Goal: Book appointment/travel/reservation

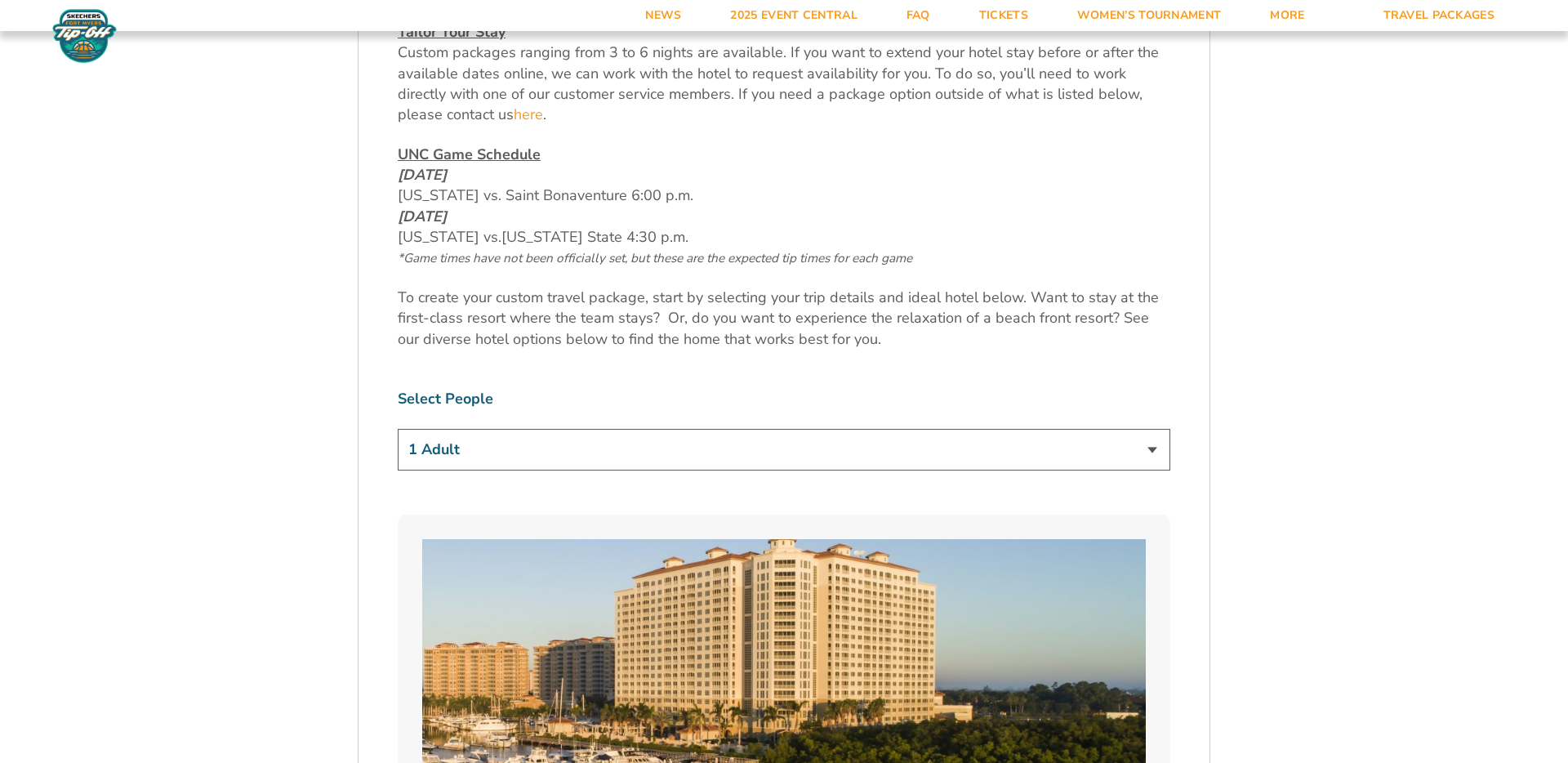
scroll to position [851, 0]
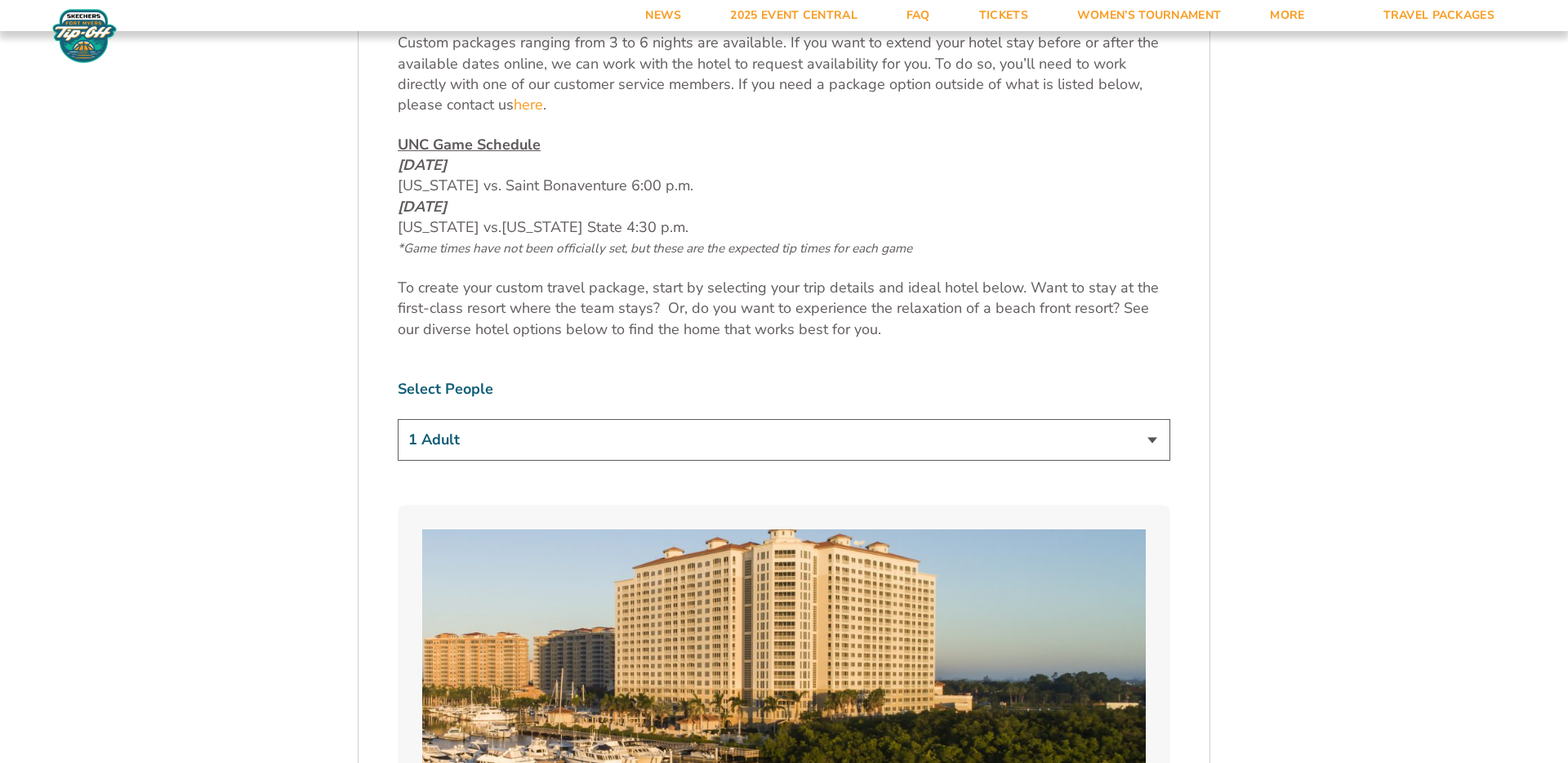
click at [1135, 434] on select "1 Adult 2 Adults 3 Adults 4 Adults 2 Adults + 1 Child 2 Adults + 2 Children 2 A…" at bounding box center [783, 440] width 772 height 42
select select "2 Adults"
click at [397, 419] on select "1 Adult 2 Adults 3 Adults 4 Adults 2 Adults + 1 Child 2 Adults + 2 Children 2 A…" at bounding box center [783, 440] width 772 height 42
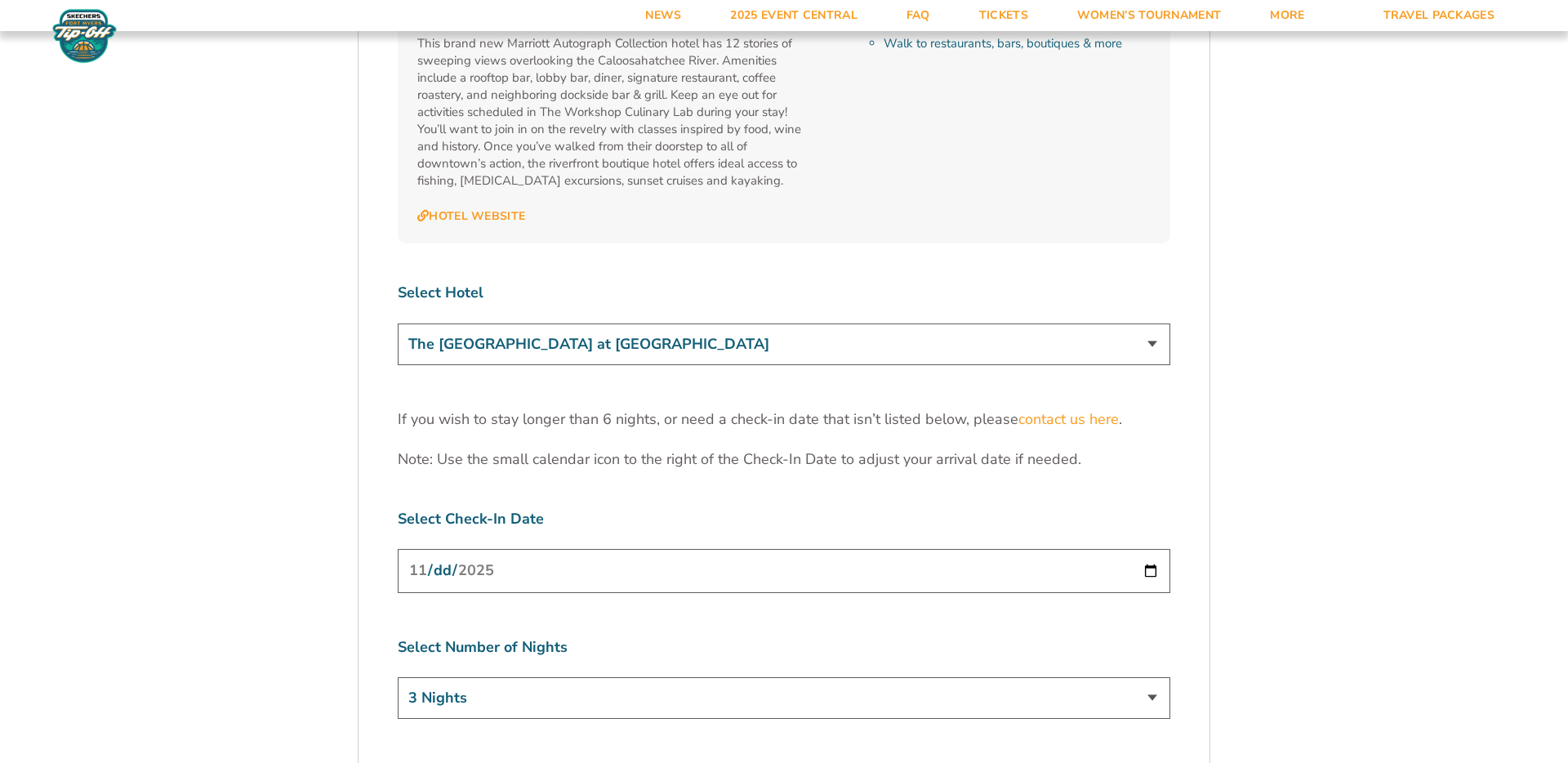
scroll to position [4996, 0]
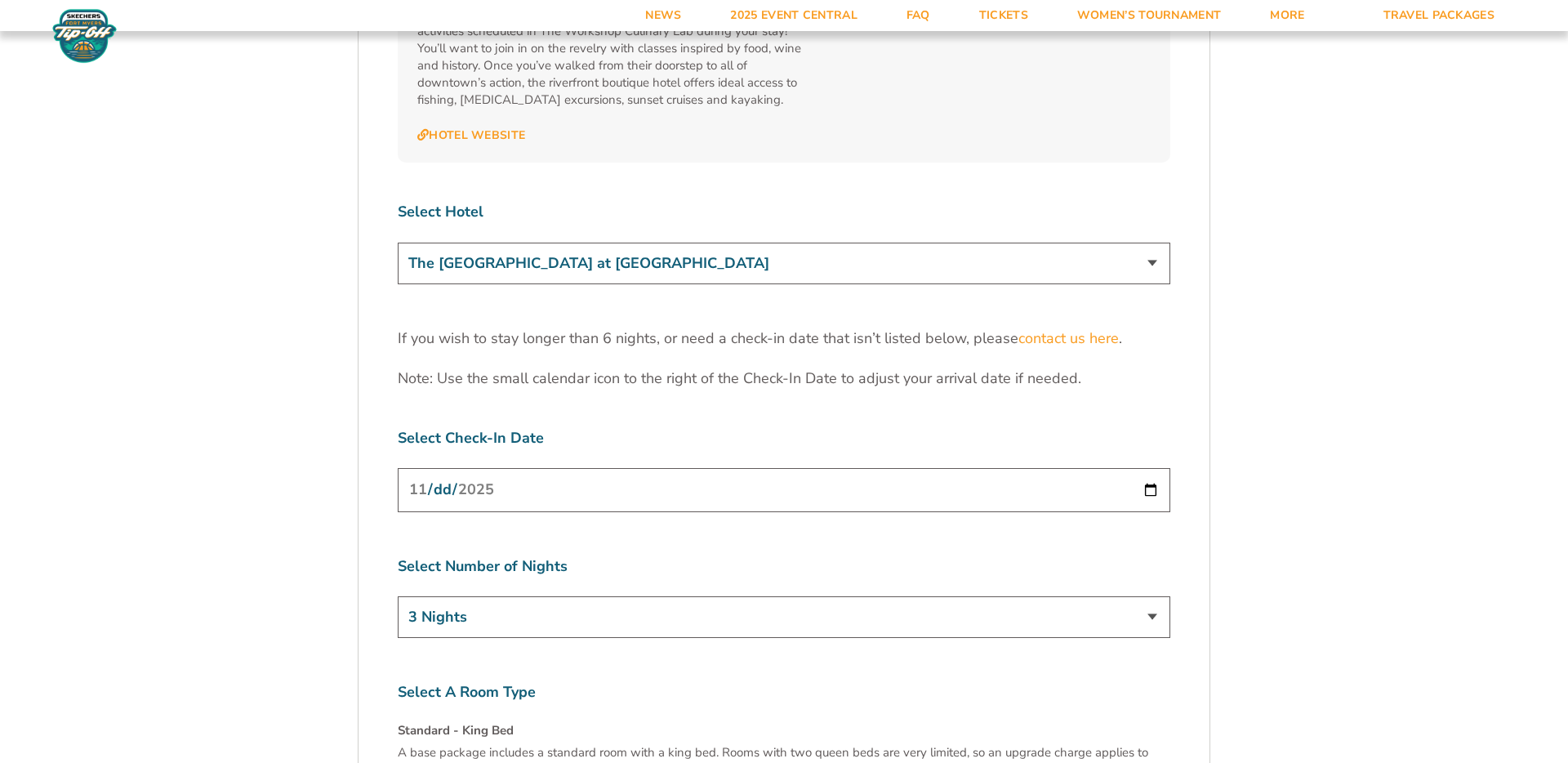
click at [1148, 468] on input "[DATE]" at bounding box center [783, 490] width 772 height 44
click at [474, 468] on input "[DATE]" at bounding box center [783, 490] width 772 height 44
drag, startPoint x: 1148, startPoint y: 422, endPoint x: 1087, endPoint y: 428, distance: 61.3
click at [1148, 468] on input "[DATE]" at bounding box center [783, 490] width 772 height 44
type input "[DATE]"
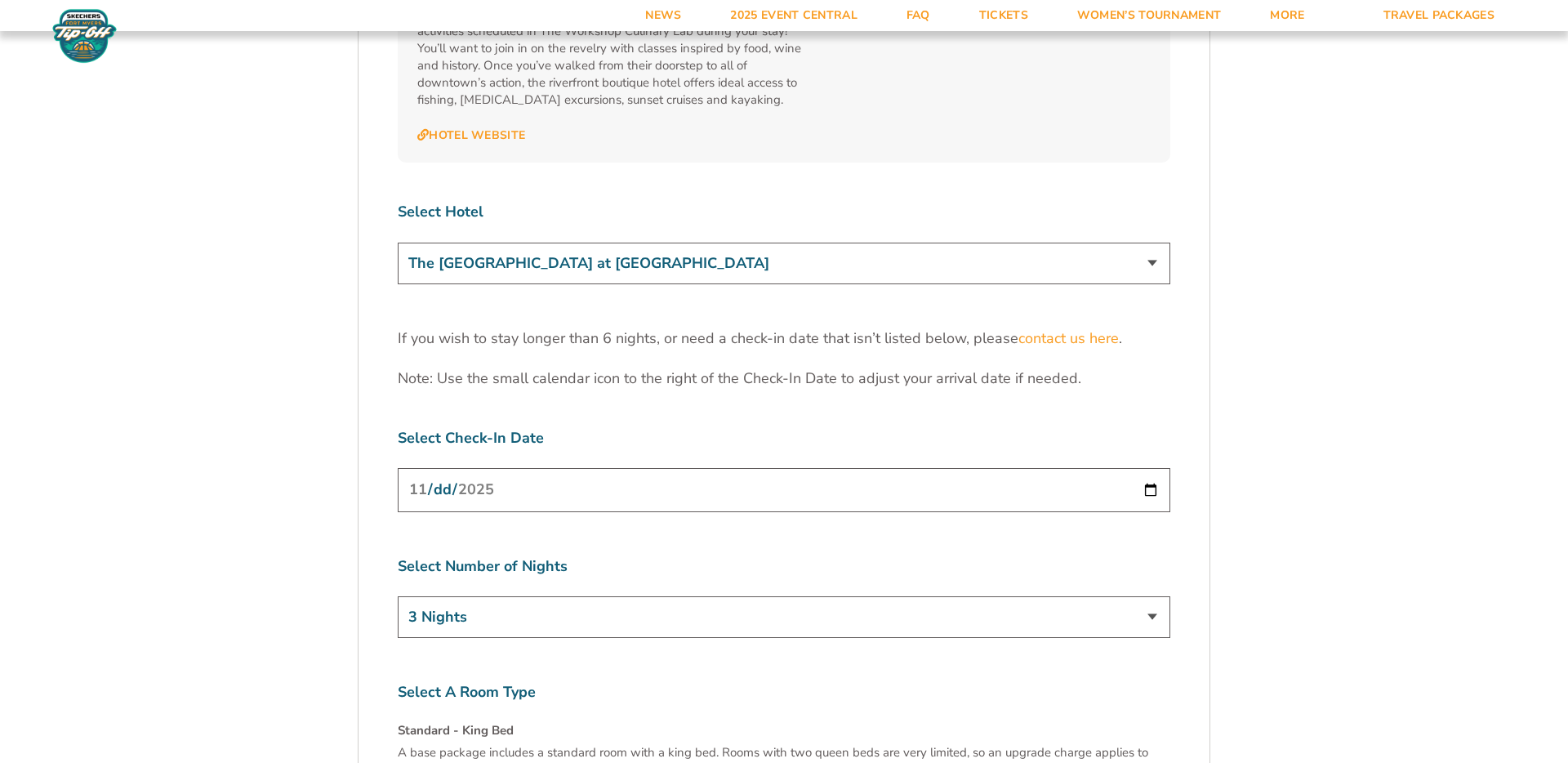
click at [1160, 597] on select "3 Nights 4 Nights 5 Nights 6 Nights" at bounding box center [783, 617] width 772 height 42
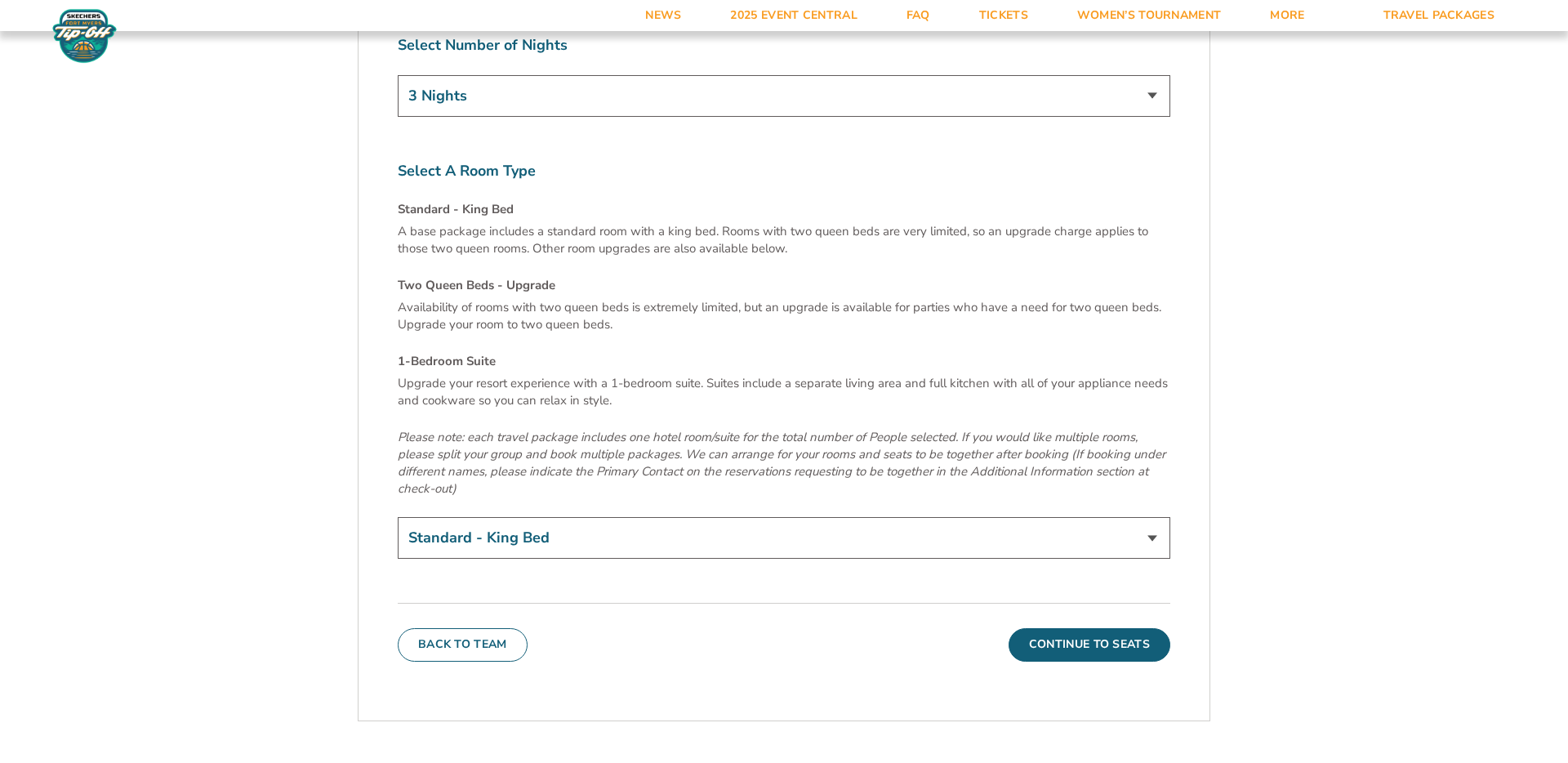
scroll to position [5521, 0]
click at [1011, 513] on select "Standard - King Bed Two Queen Beds - Upgrade (+$15 per night) 1-Bedroom Suite (…" at bounding box center [783, 533] width 772 height 42
click at [1111, 624] on button "Continue To Seats" at bounding box center [1089, 640] width 162 height 33
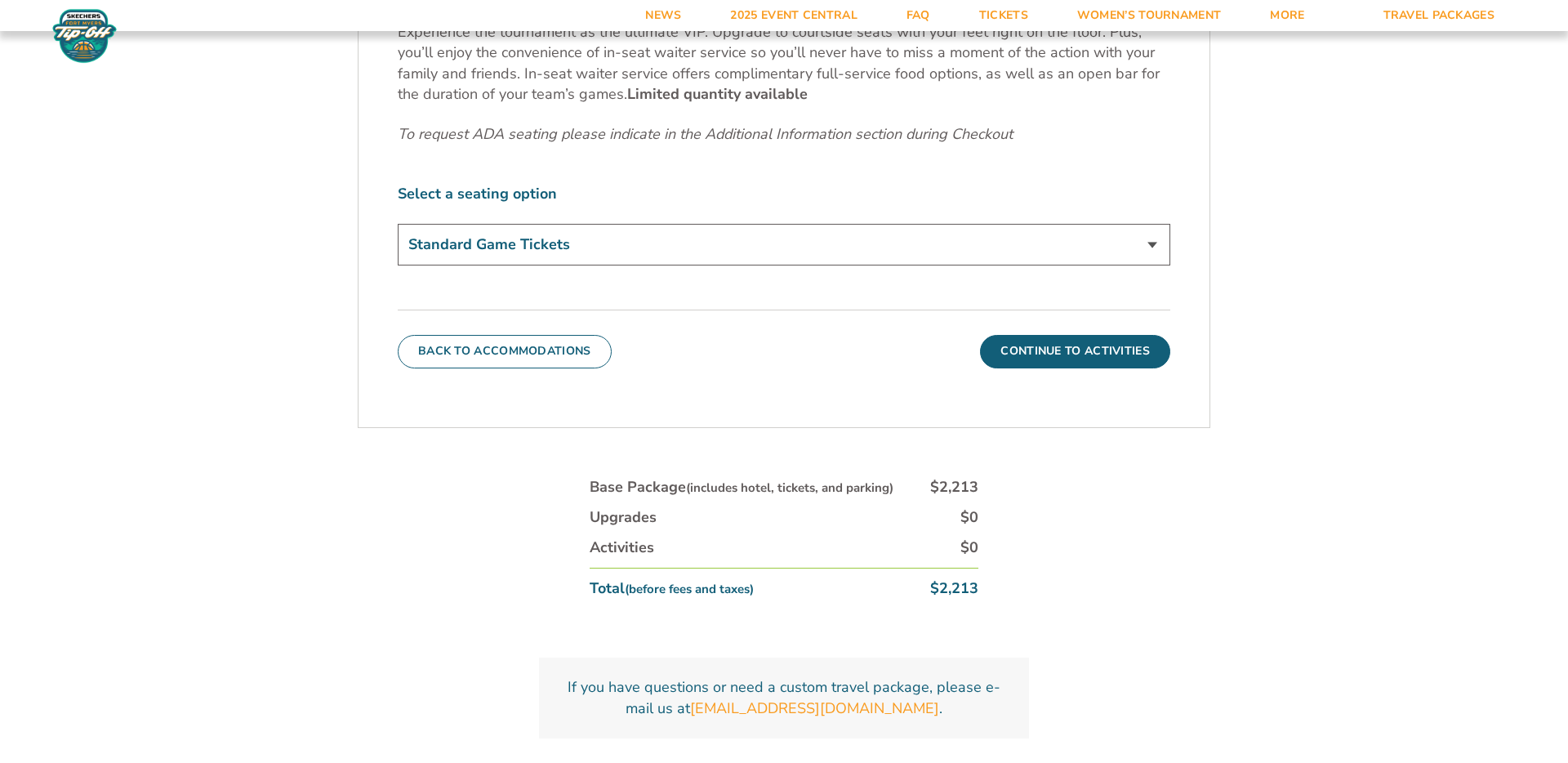
scroll to position [916, 0]
click at [670, 251] on select "Standard Game Tickets Midcourt Seat Upgrade (+$140 per person) Courtside Seat +…" at bounding box center [783, 244] width 772 height 42
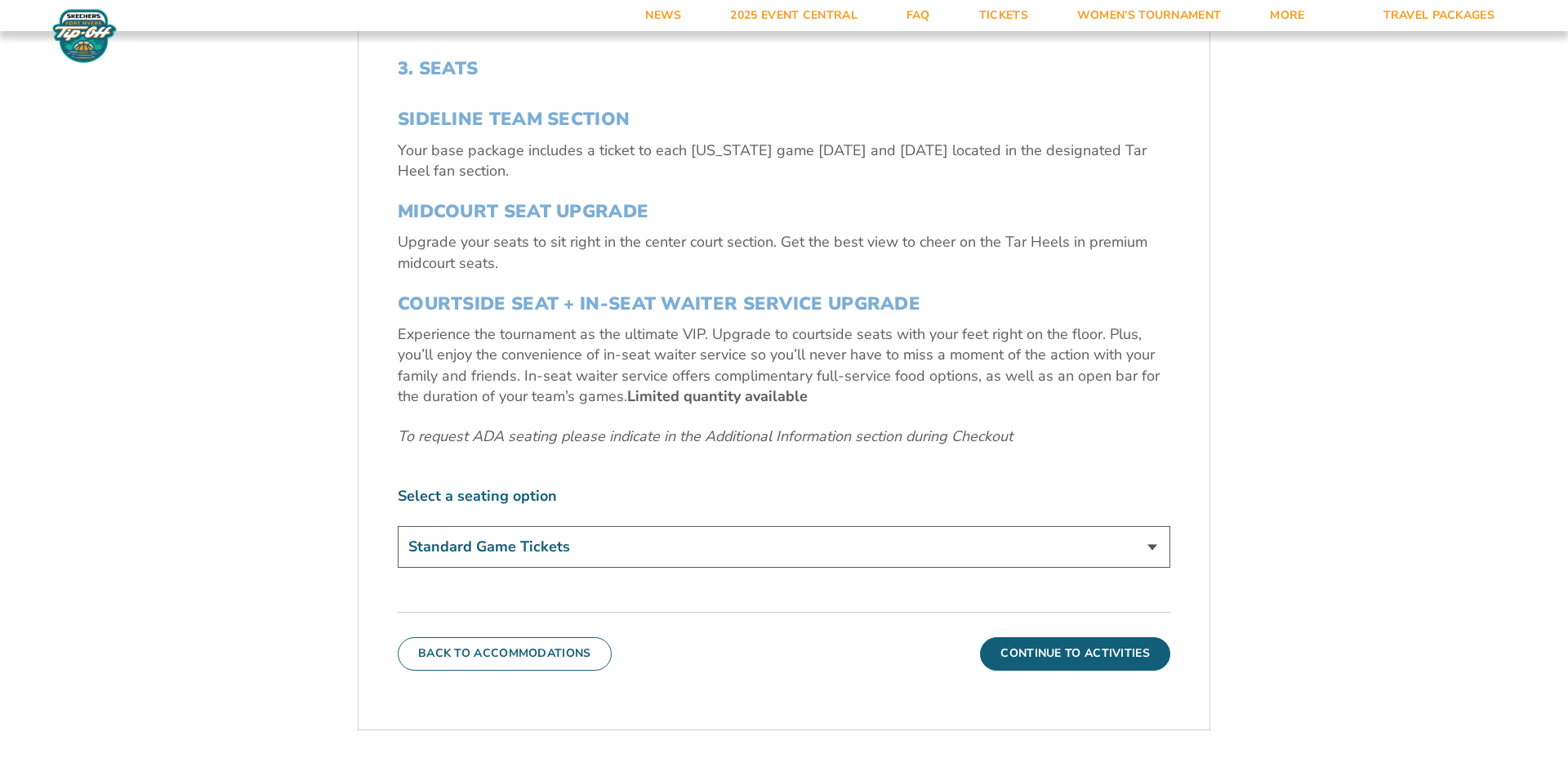
scroll to position [633, 0]
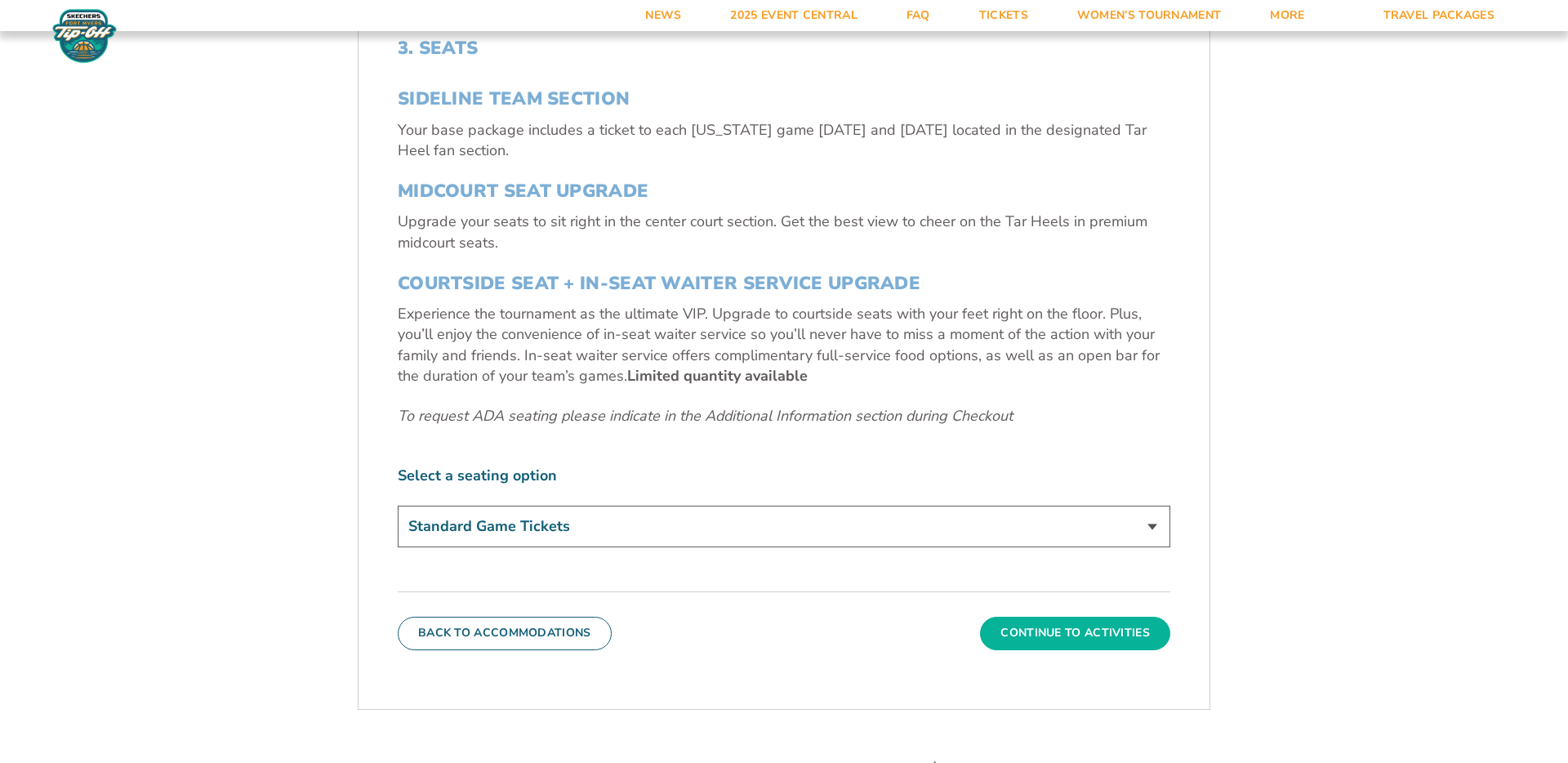
click at [1097, 641] on button "Continue To Activities" at bounding box center [1074, 634] width 190 height 33
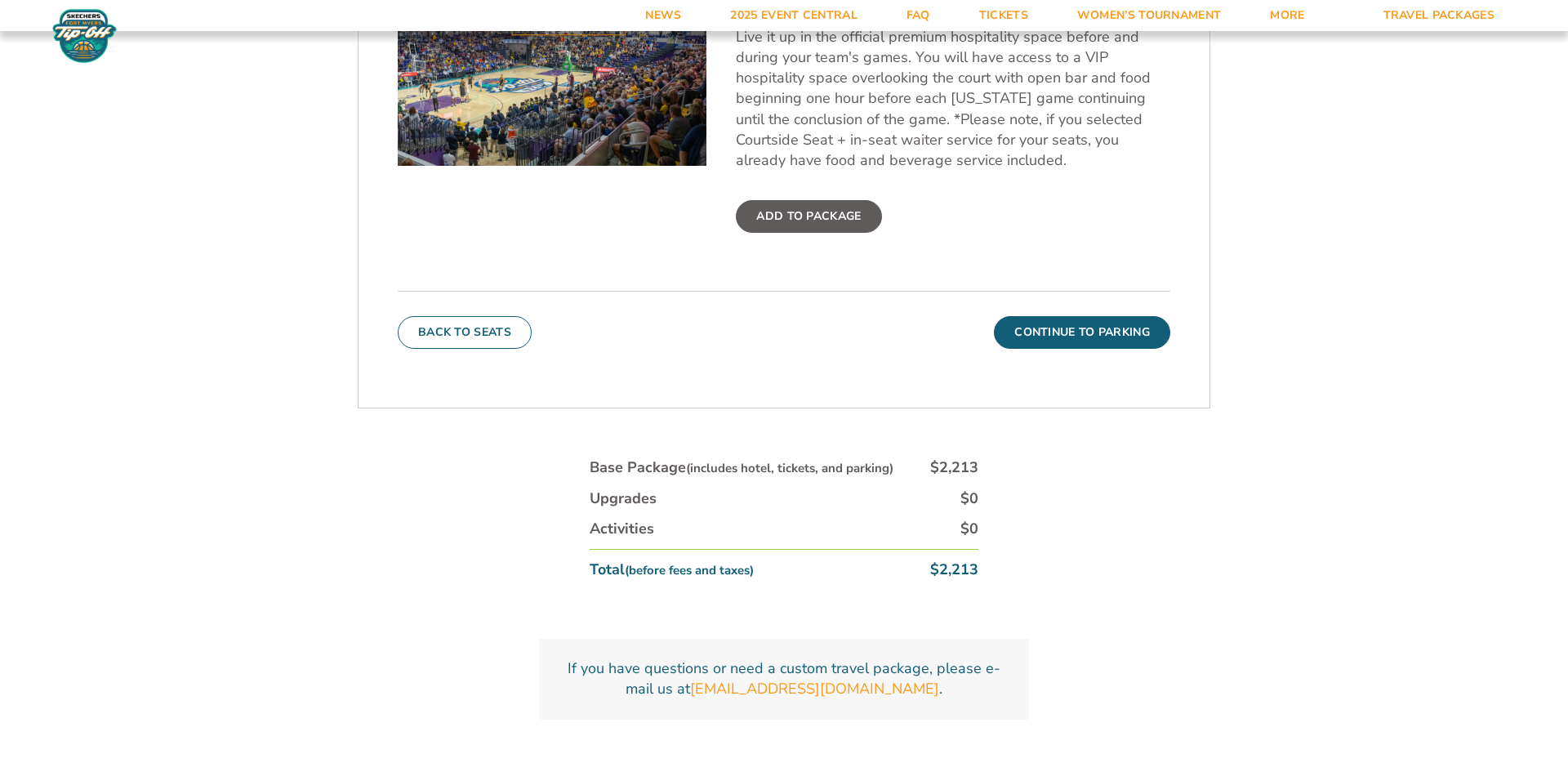
scroll to position [772, 0]
click at [1095, 324] on button "Continue To Parking" at bounding box center [1082, 332] width 176 height 33
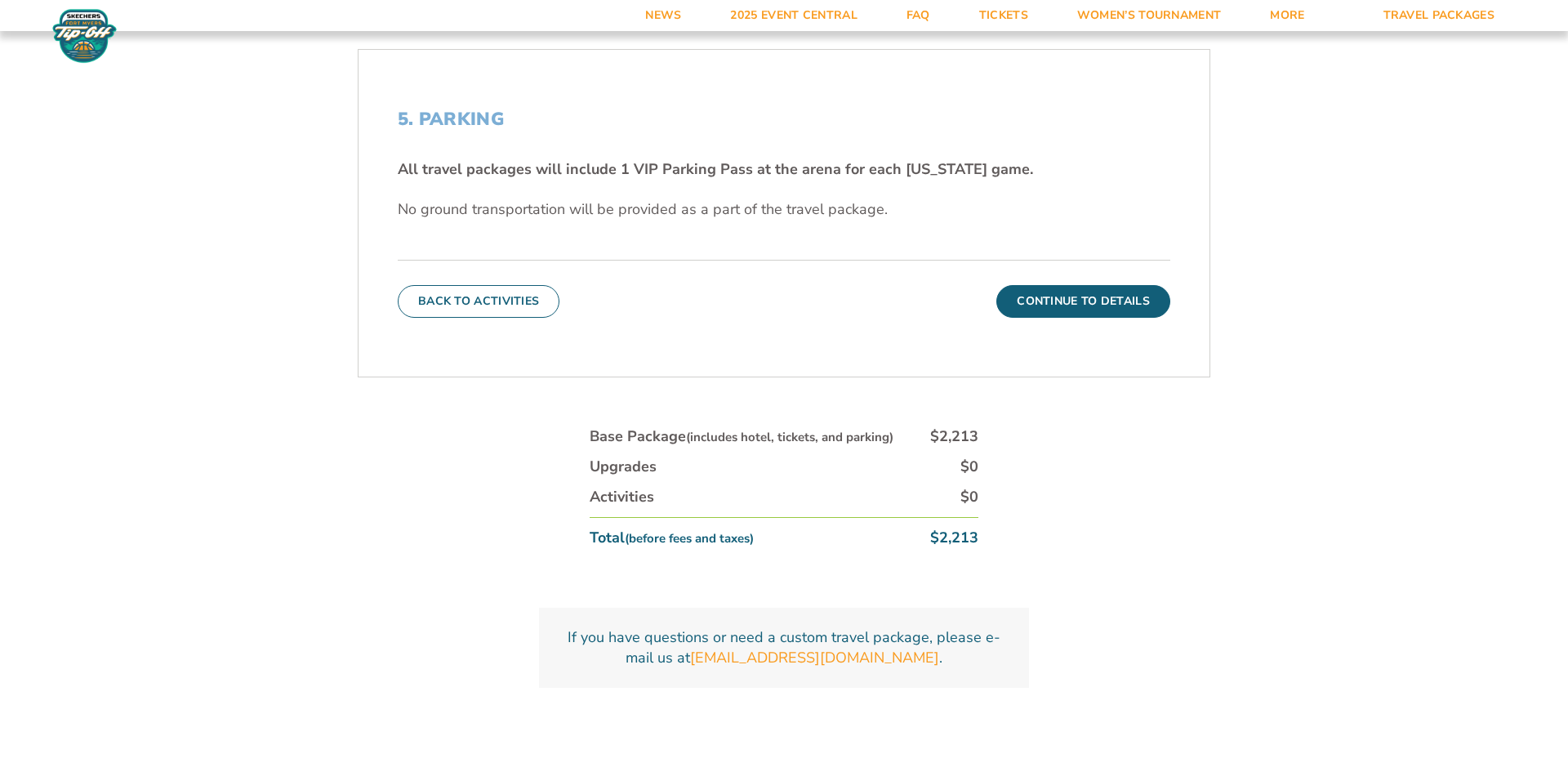
scroll to position [570, 0]
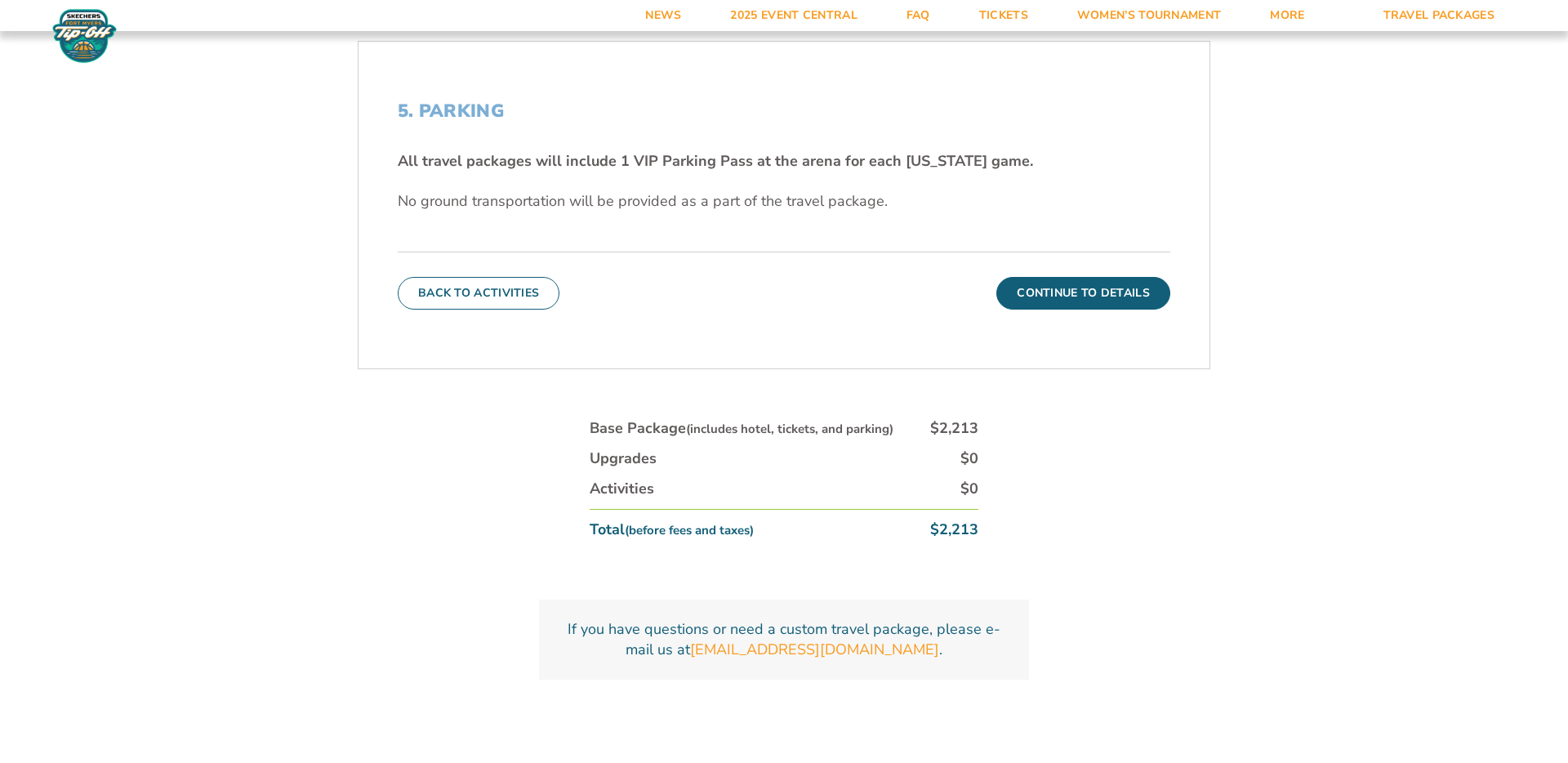
click at [1086, 295] on button "Continue To Details" at bounding box center [1083, 294] width 174 height 33
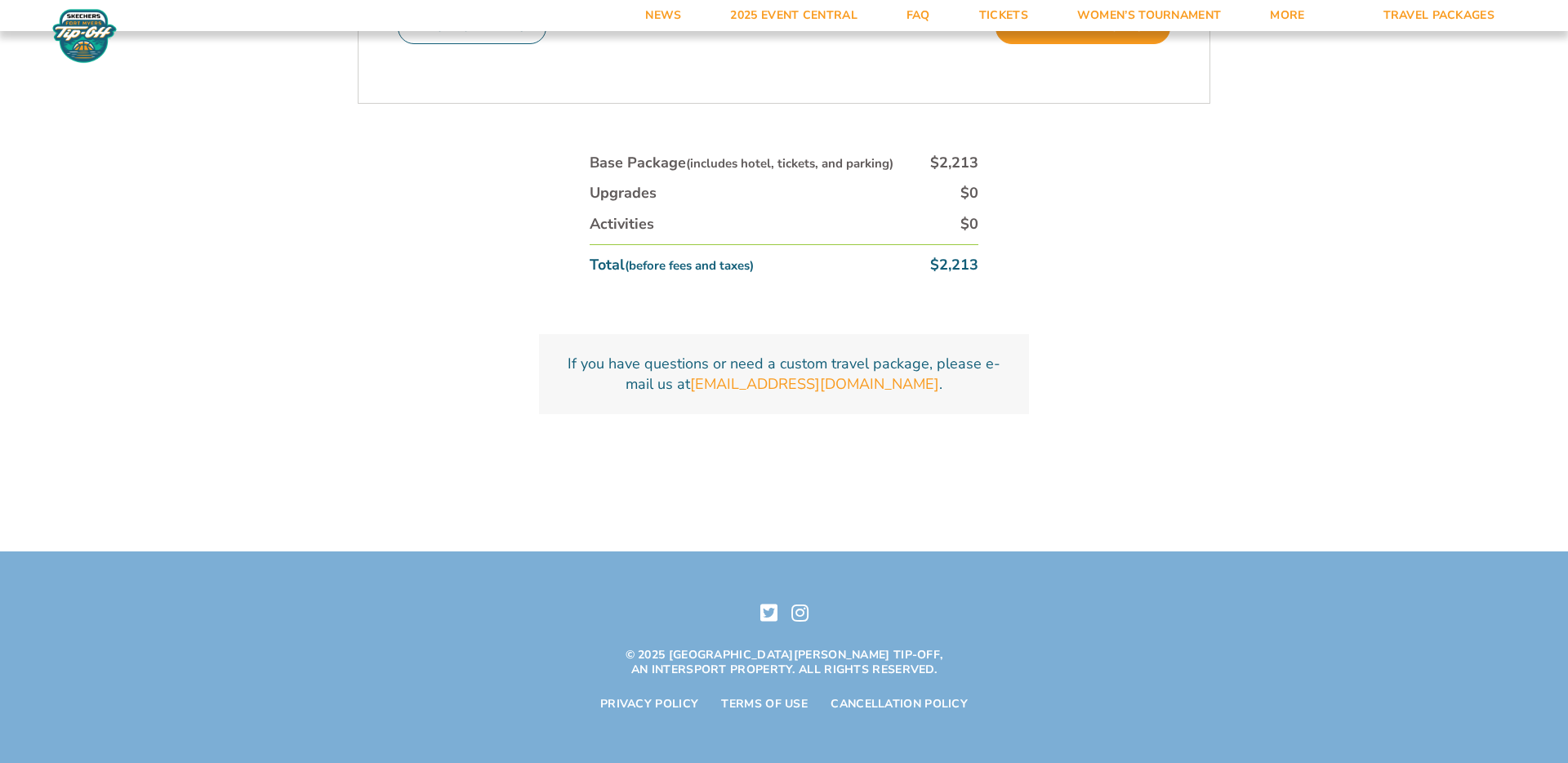
scroll to position [1017, 0]
